Goal: Information Seeking & Learning: Learn about a topic

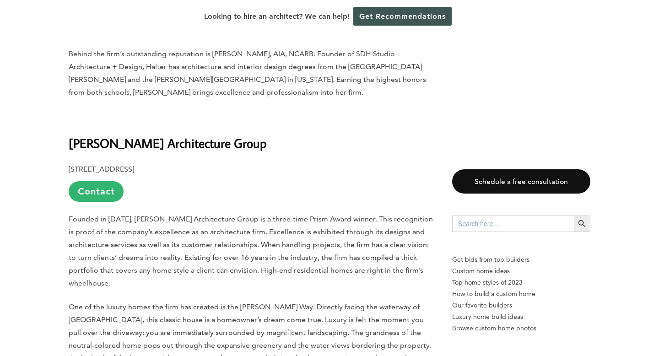
scroll to position [1836, 0]
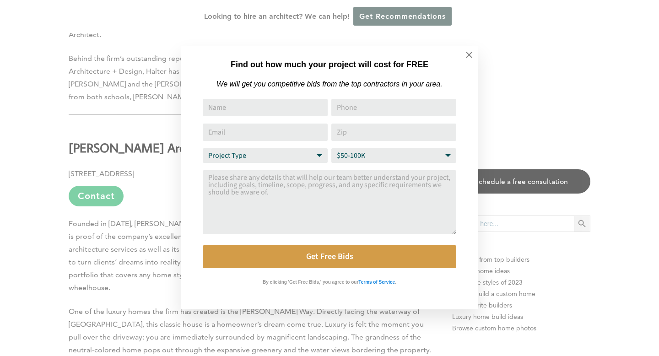
click at [469, 57] on icon at bounding box center [469, 55] width 10 height 10
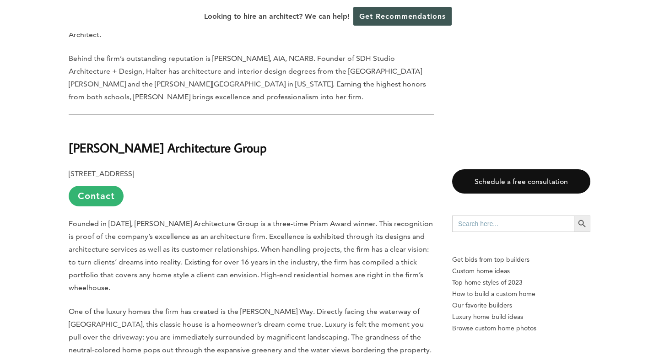
click at [70, 219] on span "Founded in [DATE], [PERSON_NAME] Architecture Group is a three-time Prism Award…" at bounding box center [251, 255] width 364 height 73
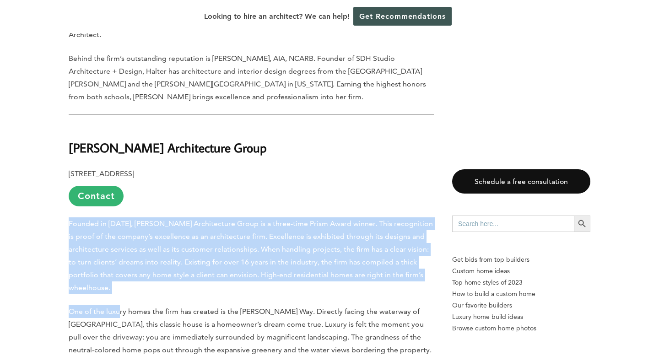
drag, startPoint x: 70, startPoint y: 137, endPoint x: 119, endPoint y: 211, distance: 89.0
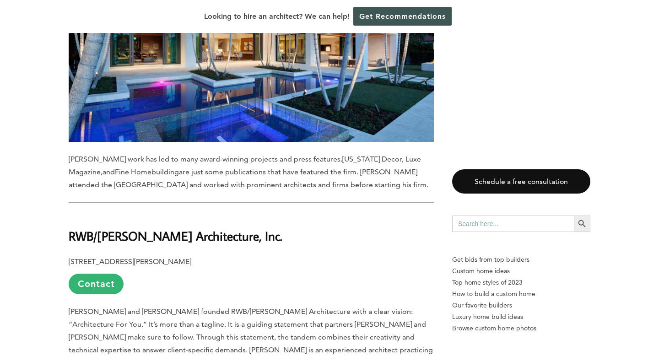
scroll to position [5210, 0]
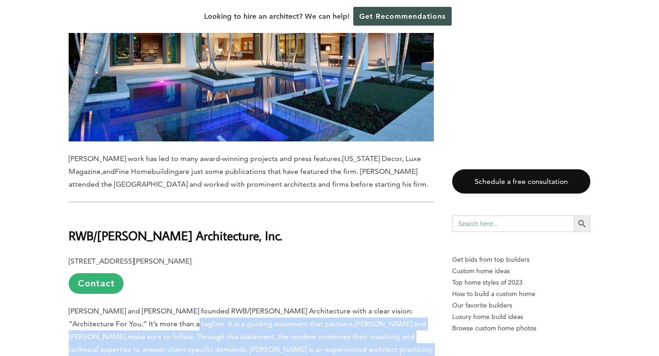
drag, startPoint x: 134, startPoint y: 136, endPoint x: 142, endPoint y: 218, distance: 81.8
click at [142, 305] on p "[PERSON_NAME] and [PERSON_NAME] founded RWB/[PERSON_NAME] Architecture with a c…" at bounding box center [251, 362] width 365 height 115
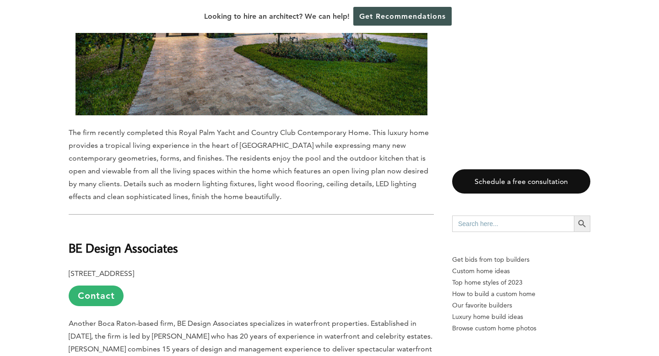
scroll to position [6976, 0]
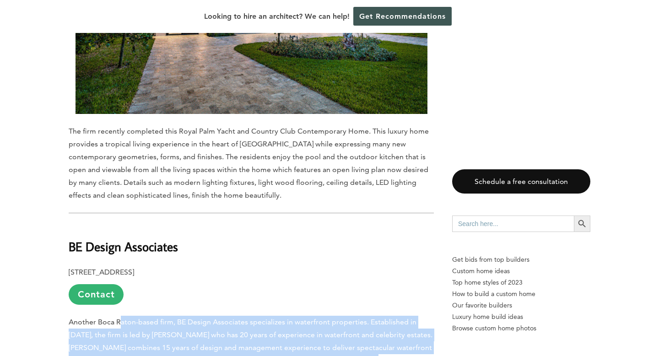
drag, startPoint x: 120, startPoint y: 96, endPoint x: 130, endPoint y: 191, distance: 95.6
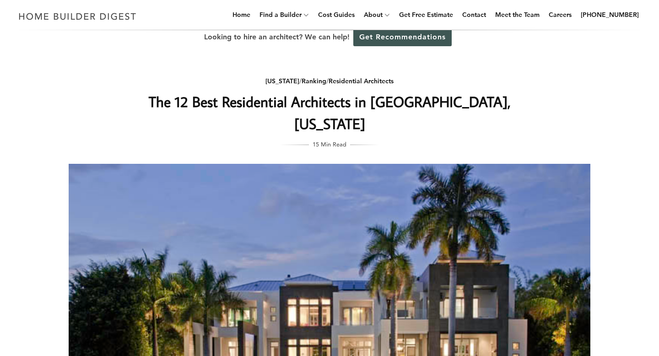
scroll to position [0, 0]
